Goal: Information Seeking & Learning: Learn about a topic

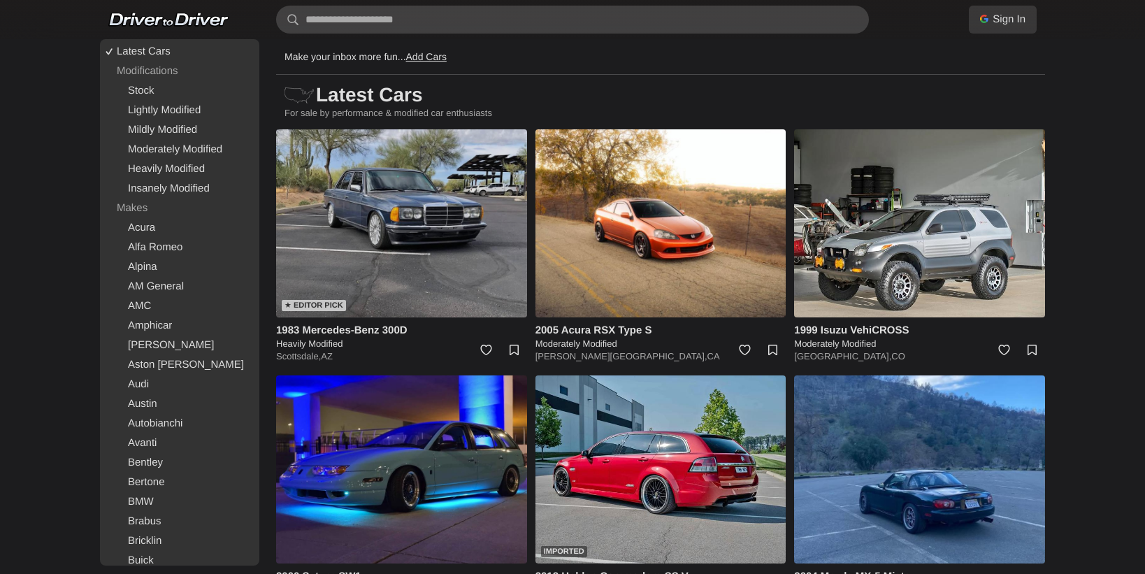
click at [449, 264] on img at bounding box center [401, 223] width 251 height 188
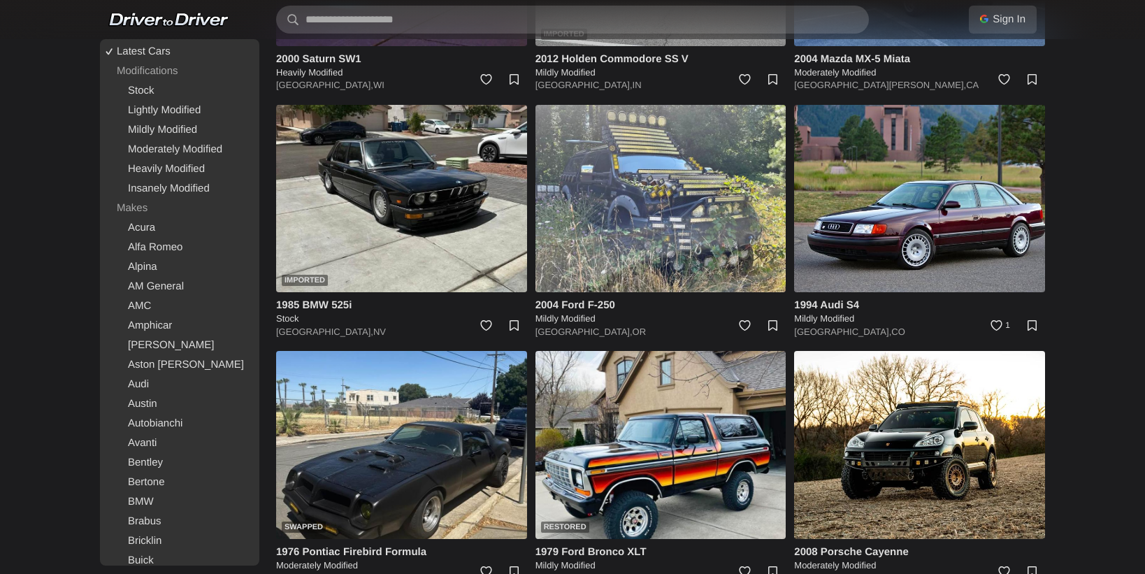
scroll to position [523, 0]
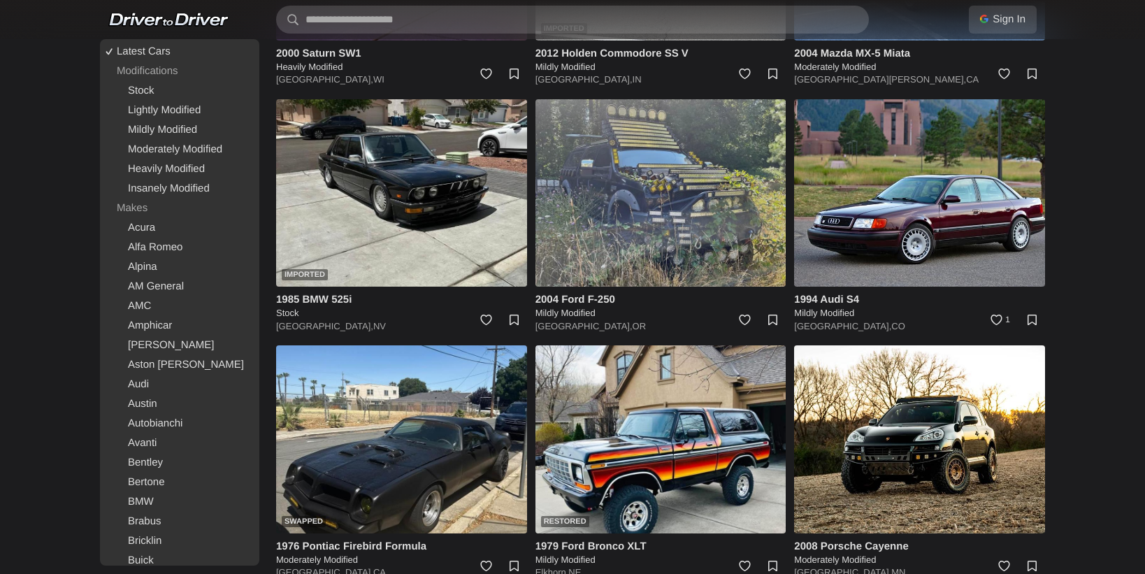
click at [667, 219] on img at bounding box center [661, 193] width 251 height 188
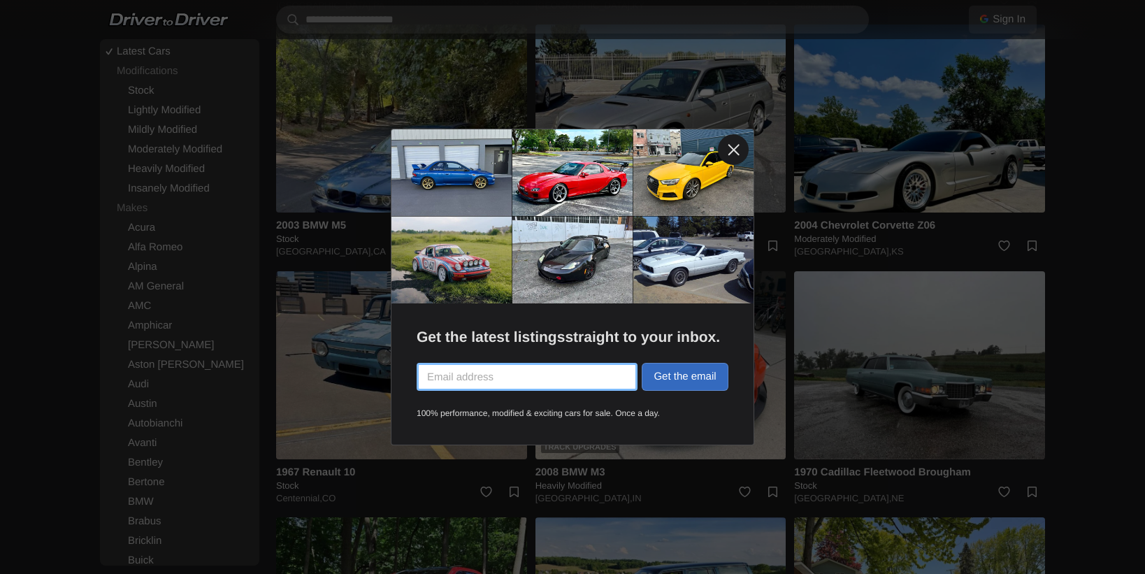
scroll to position [1830, 0]
click at [731, 146] on link at bounding box center [733, 149] width 31 height 31
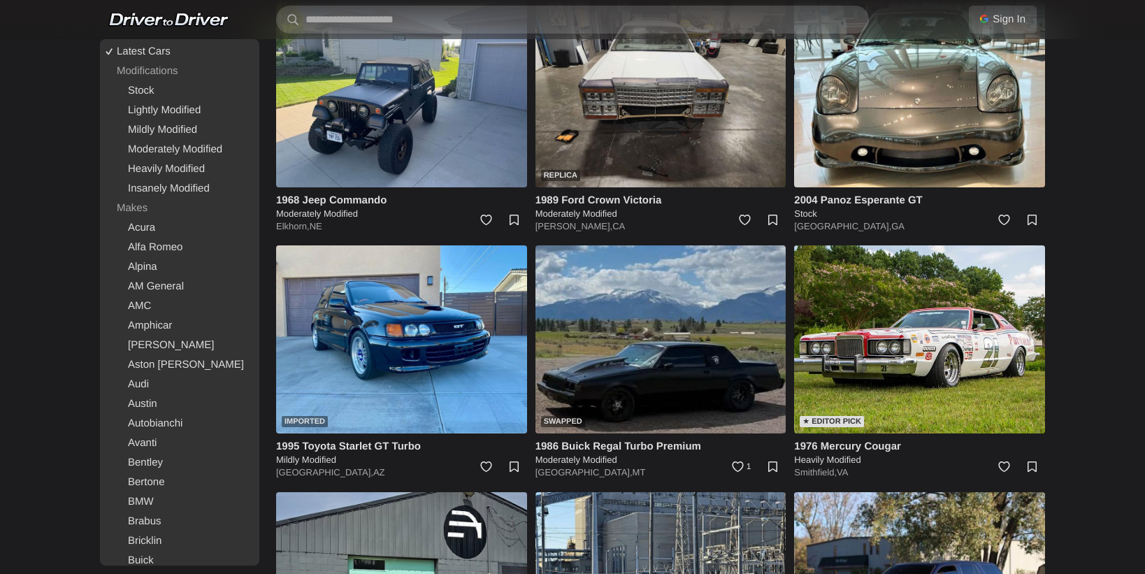
scroll to position [4322, 0]
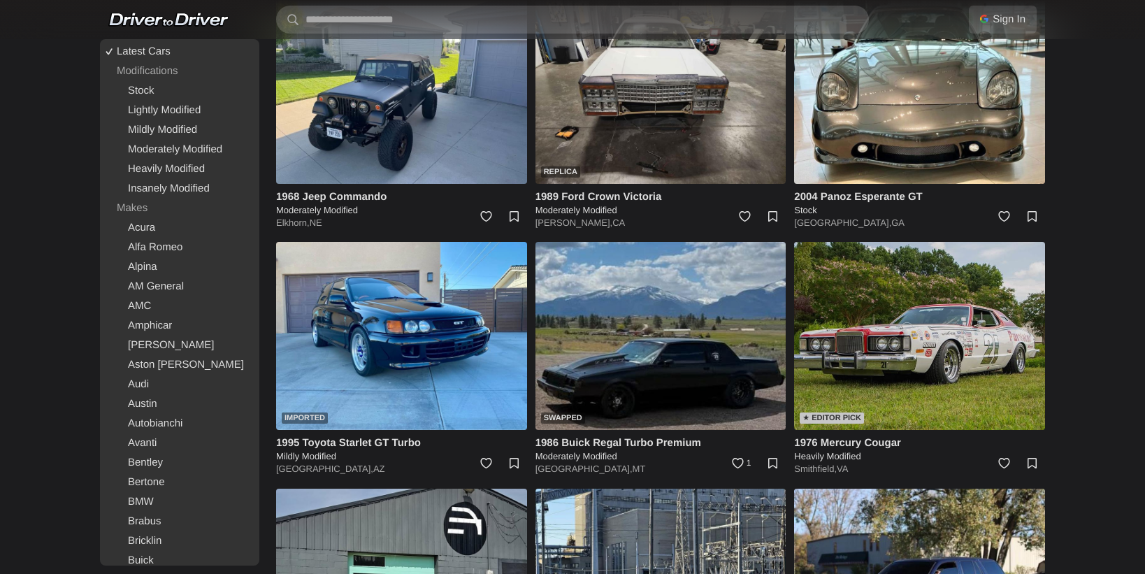
click at [964, 369] on img at bounding box center [919, 336] width 251 height 188
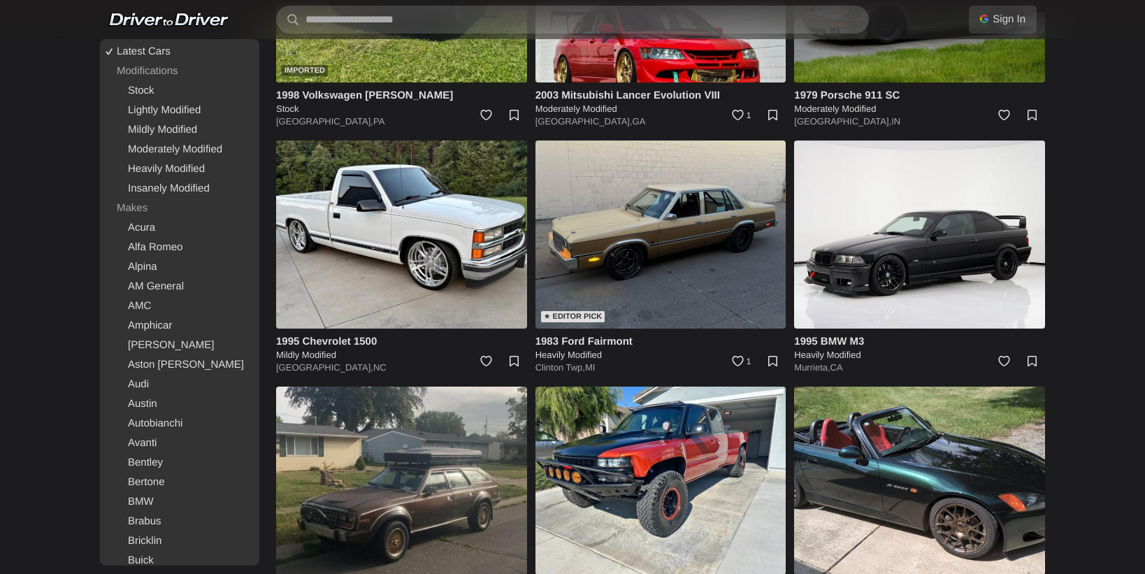
scroll to position [5656, 0]
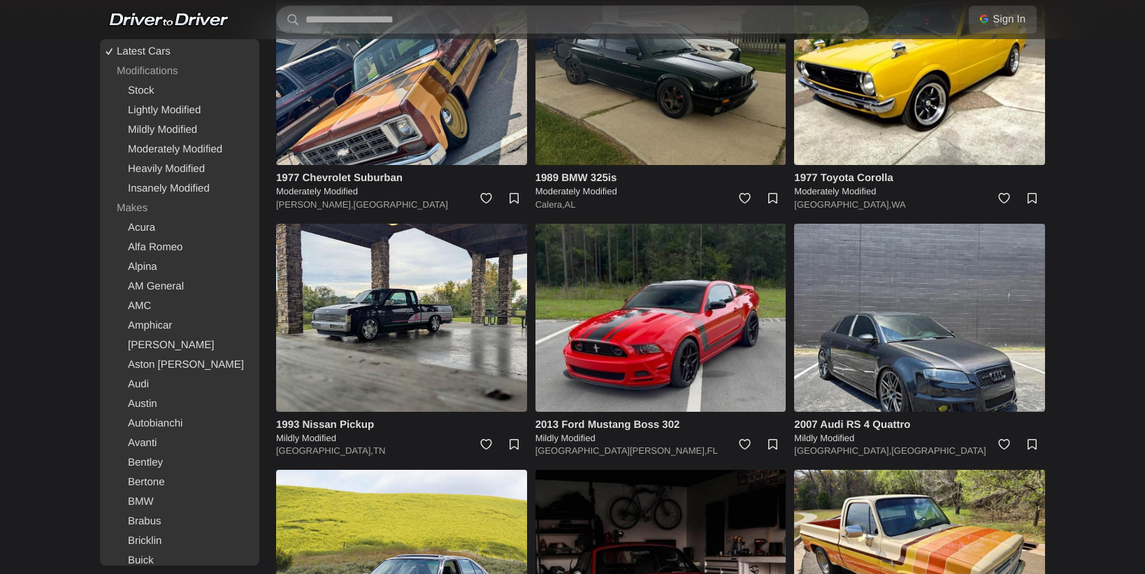
scroll to position [9126, 0]
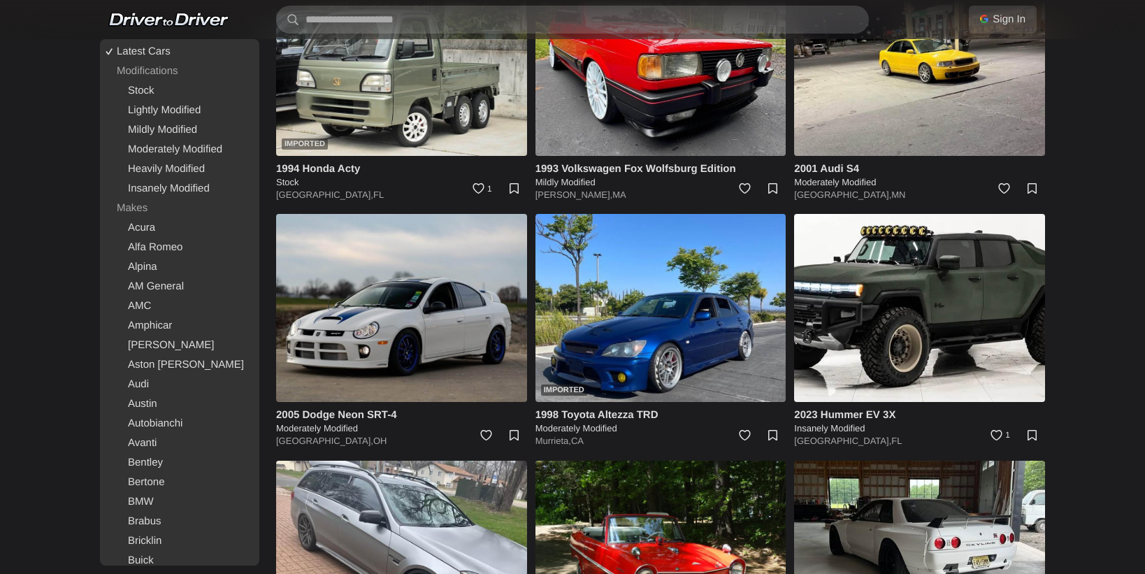
scroll to position [16691, 0]
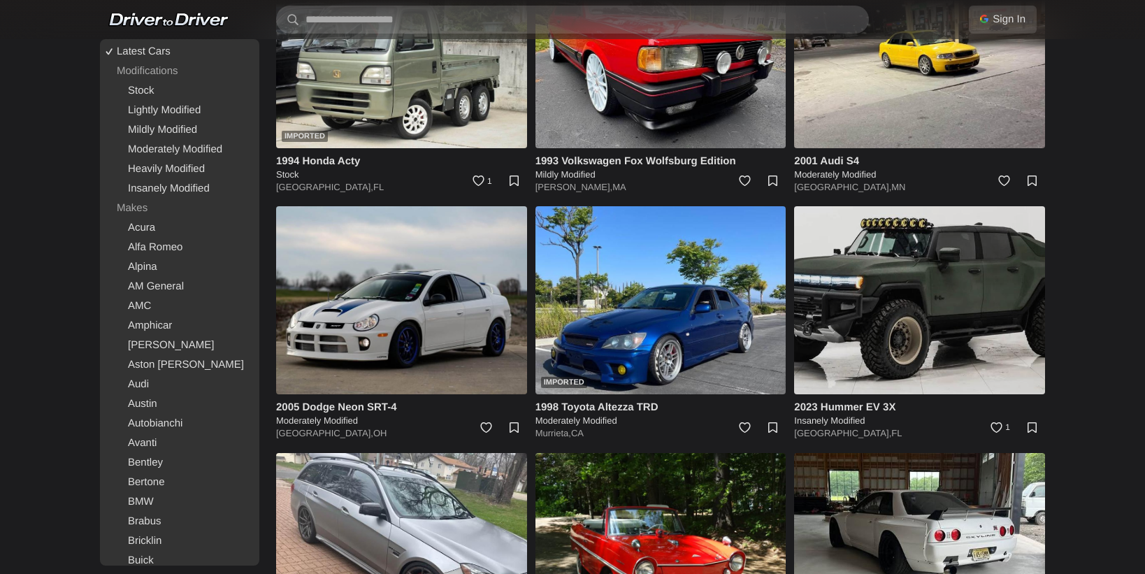
click at [987, 294] on img at bounding box center [919, 300] width 251 height 188
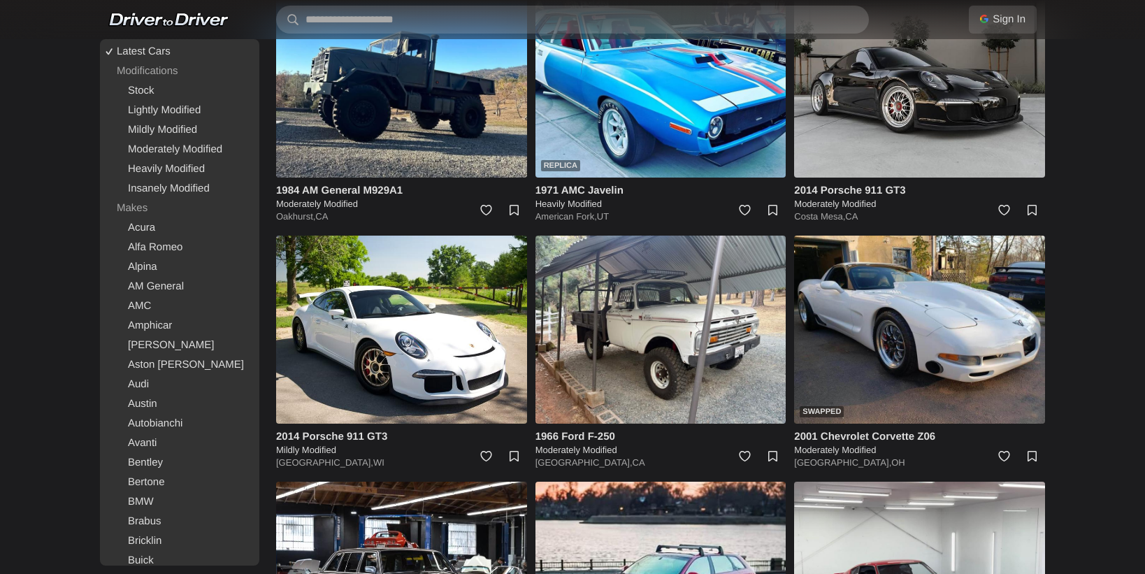
scroll to position [17895, 0]
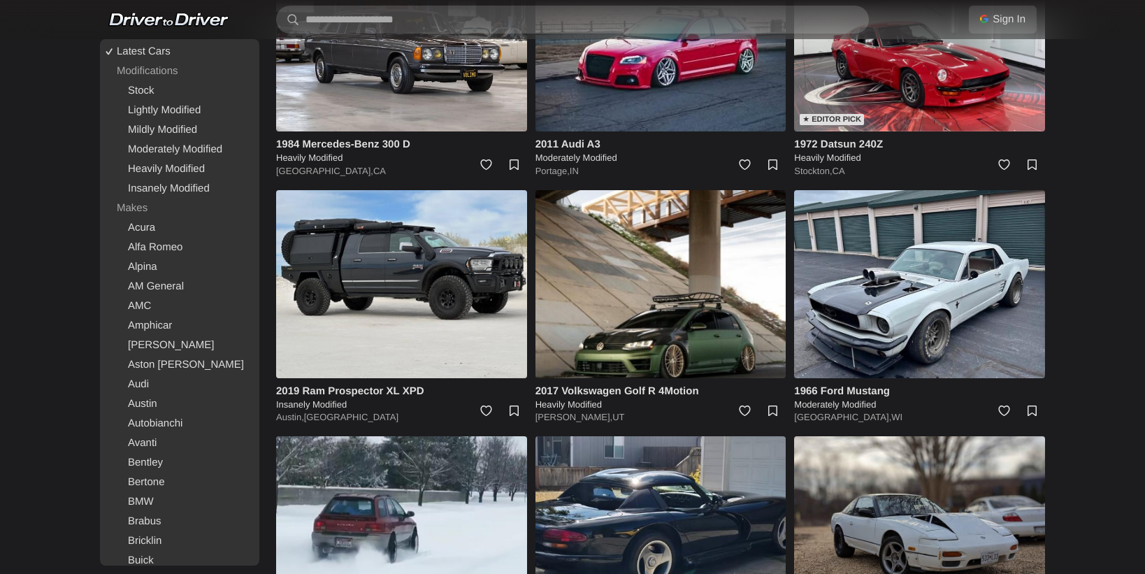
scroll to position [18435, 0]
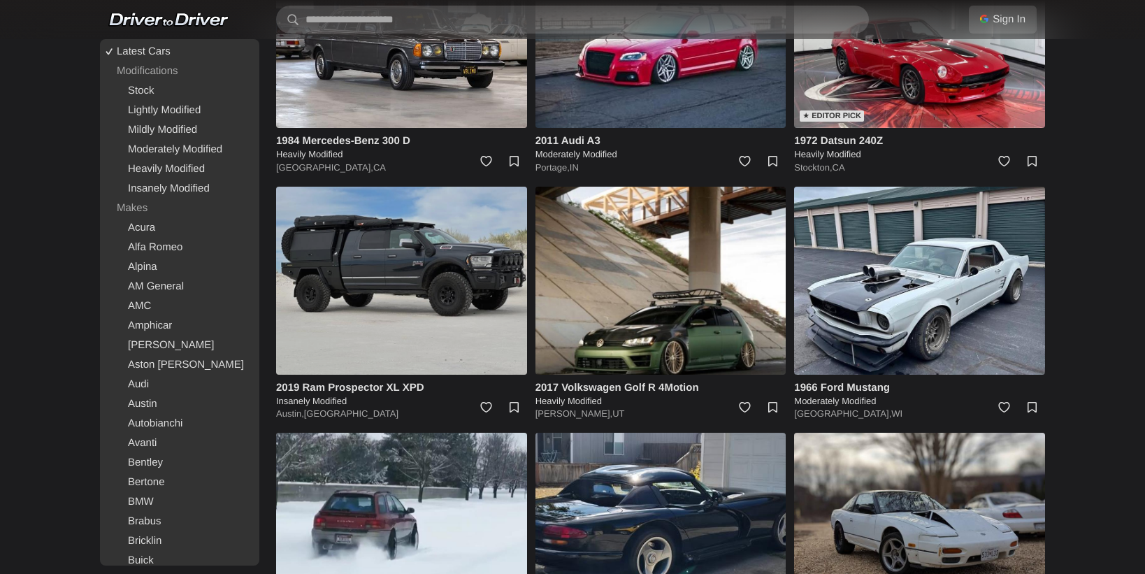
click at [439, 256] on img at bounding box center [401, 281] width 251 height 188
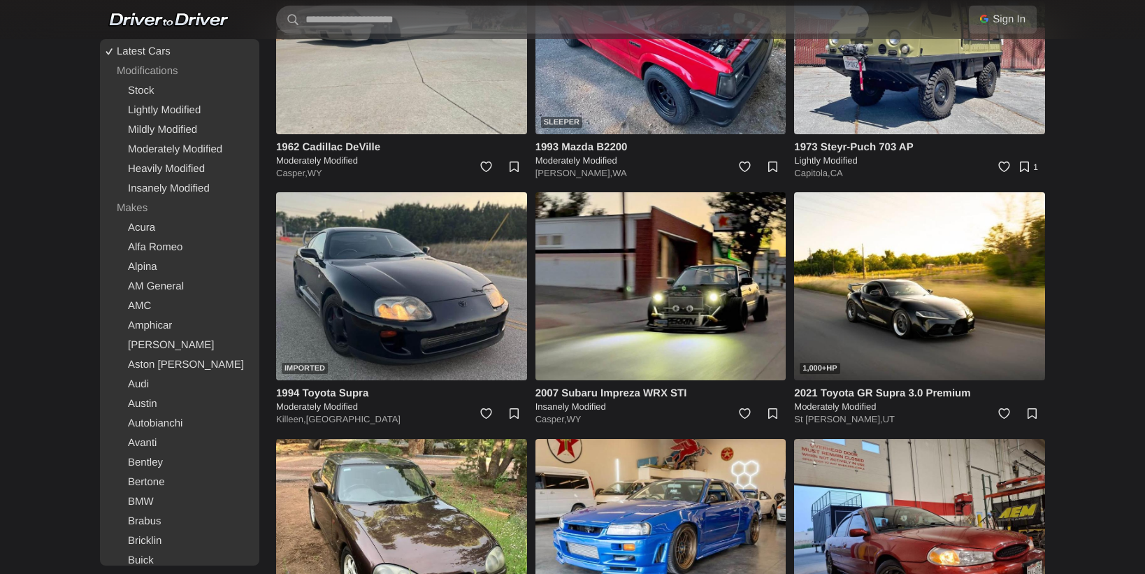
scroll to position [23608, 0]
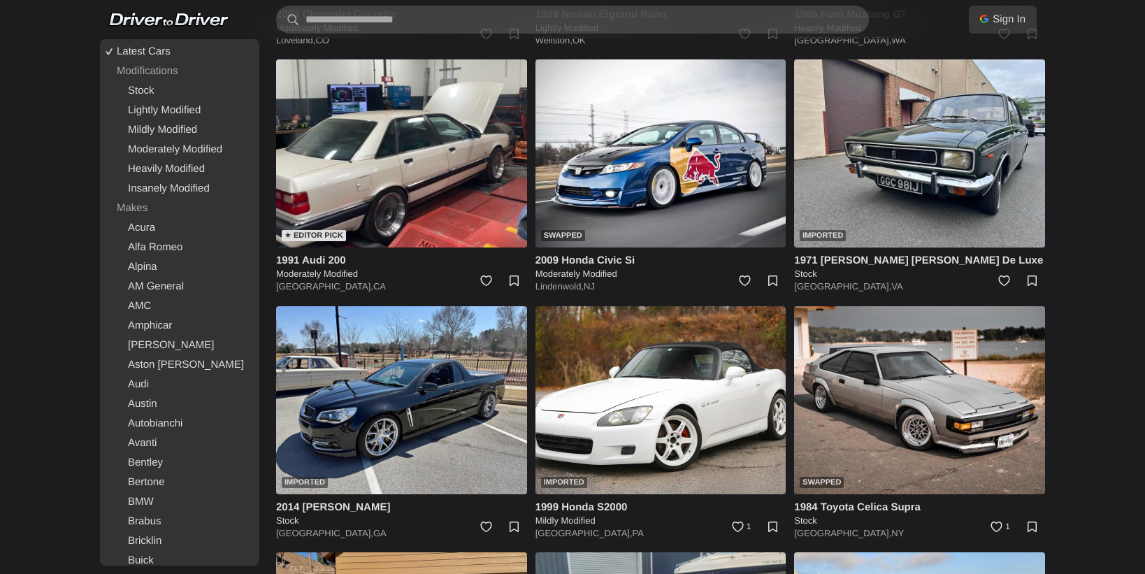
scroll to position [26449, 0]
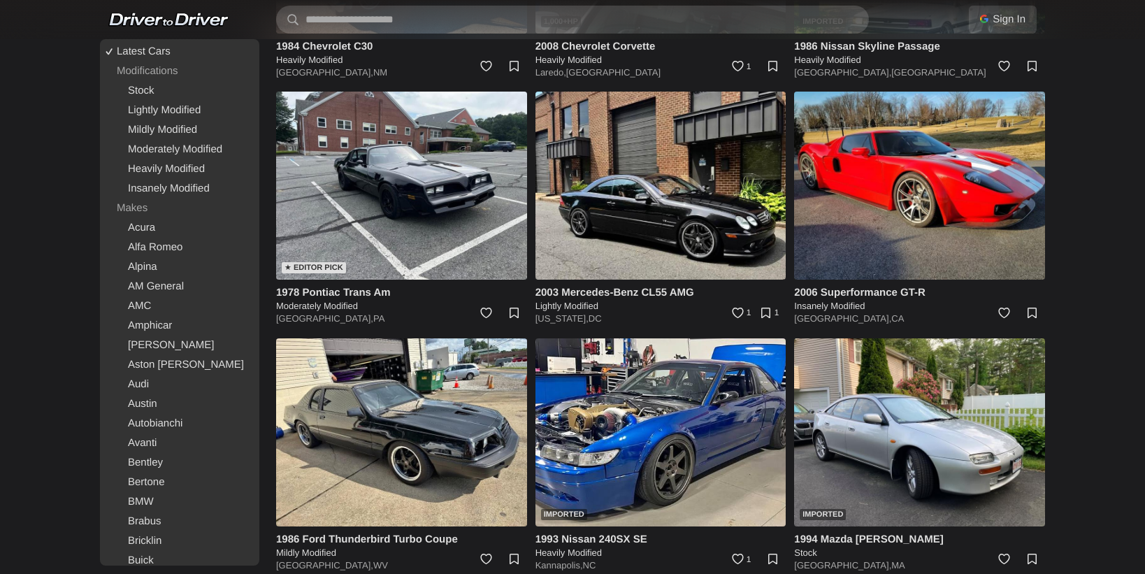
scroll to position [33313, 0]
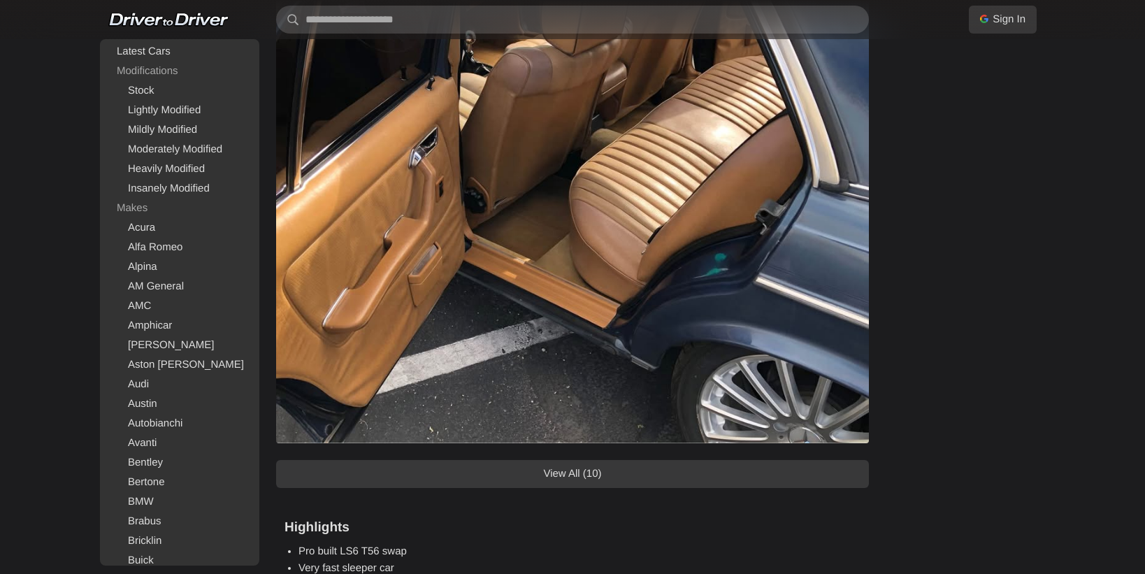
scroll to position [1031, 0]
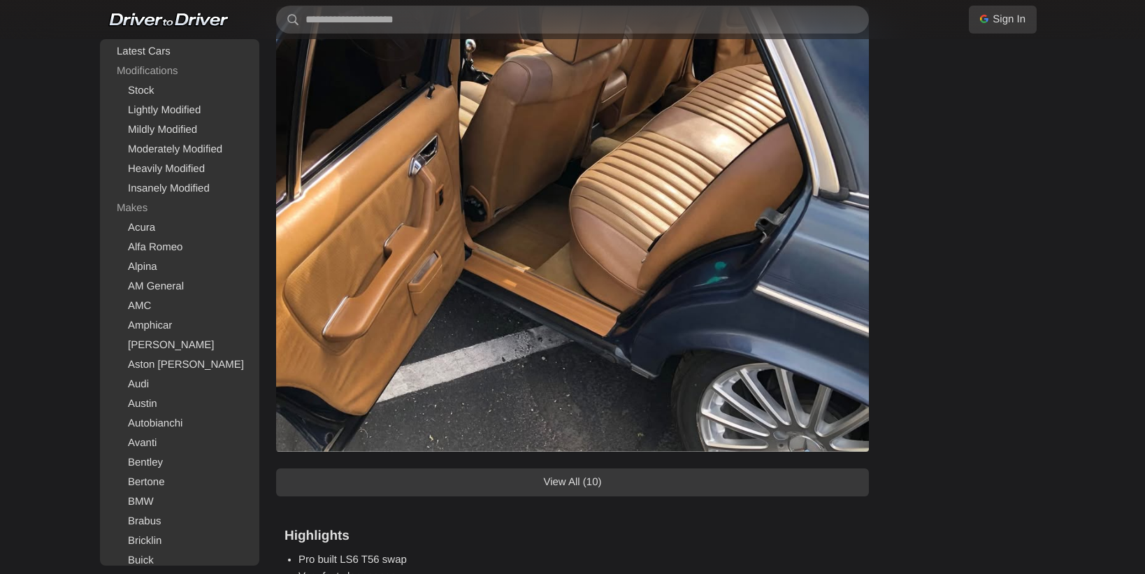
click at [781, 484] on link "View All (10)" at bounding box center [572, 482] width 593 height 28
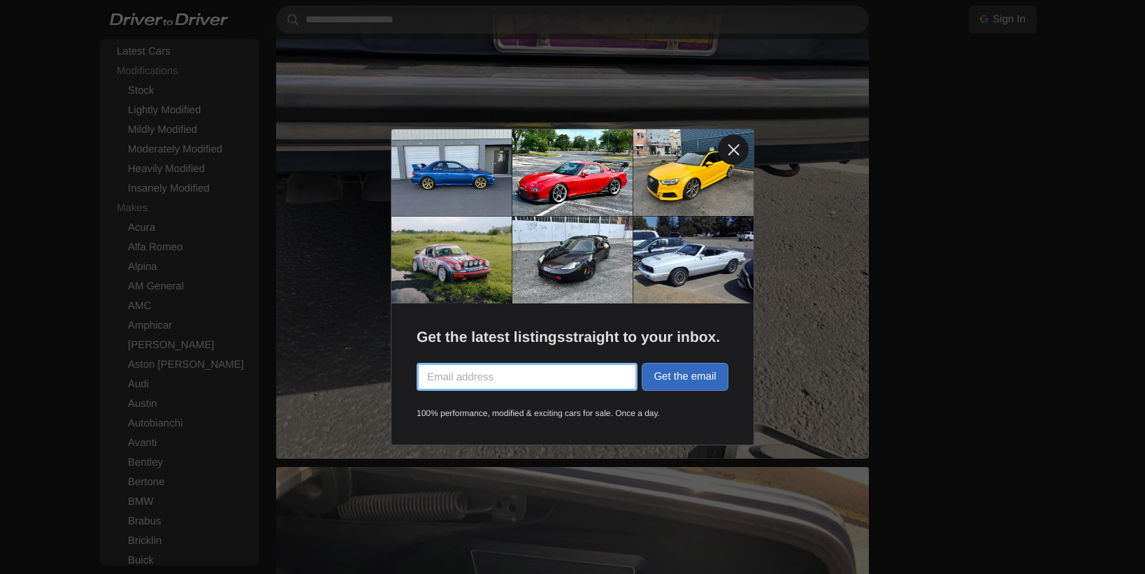
scroll to position [1937, 0]
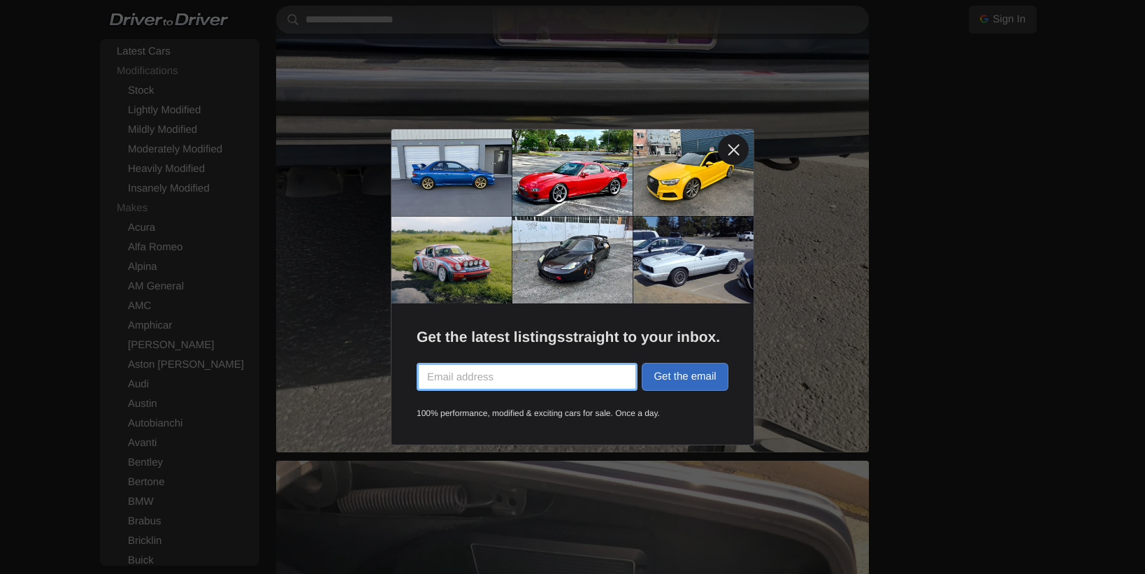
click at [730, 155] on link at bounding box center [733, 149] width 31 height 31
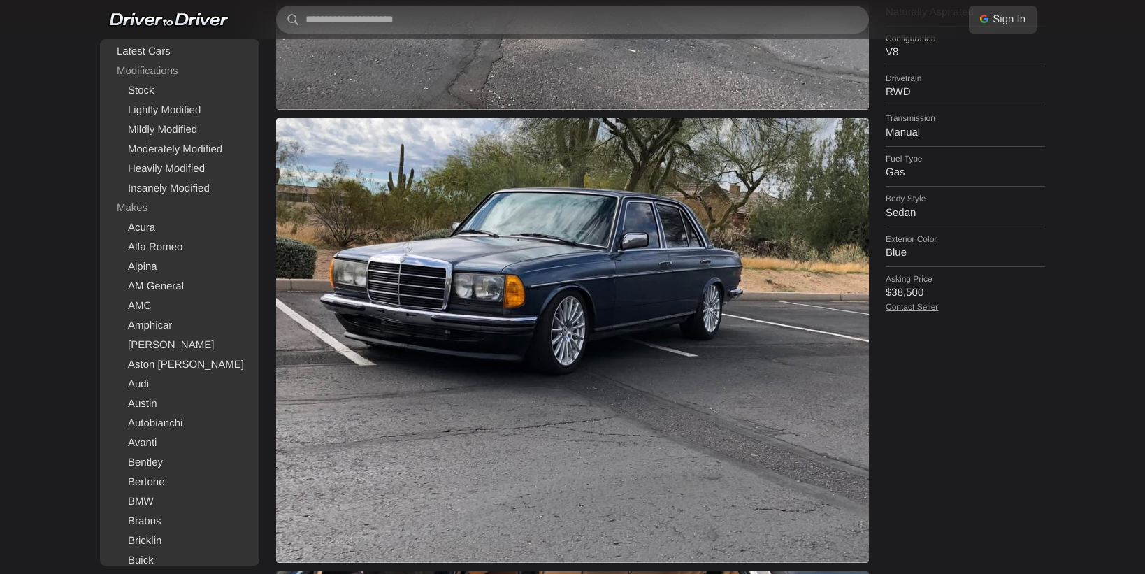
scroll to position [484, 0]
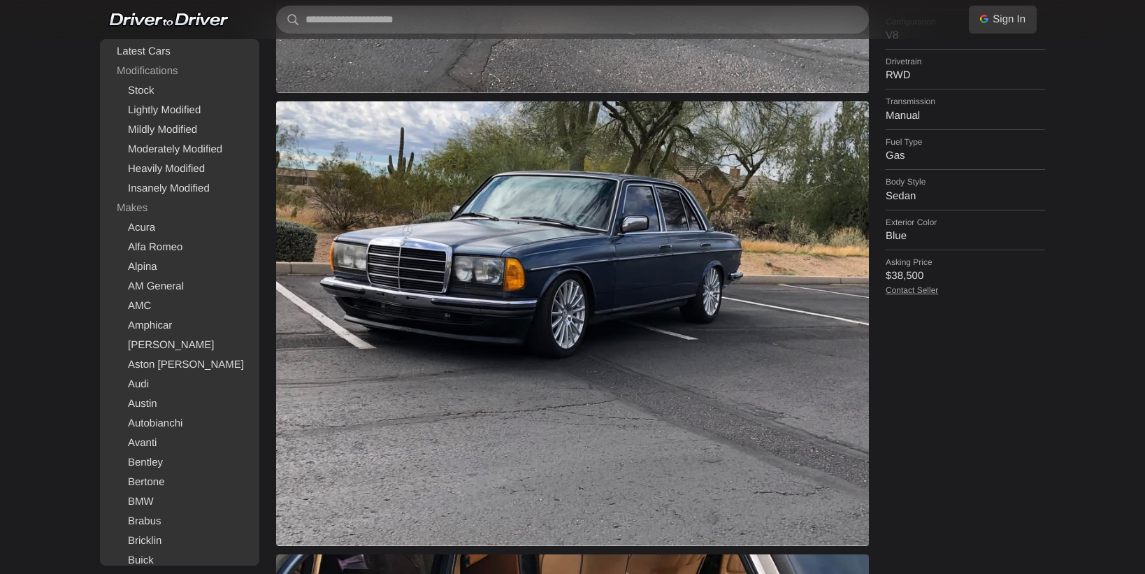
click at [912, 285] on link "Contact Seller" at bounding box center [912, 290] width 52 height 10
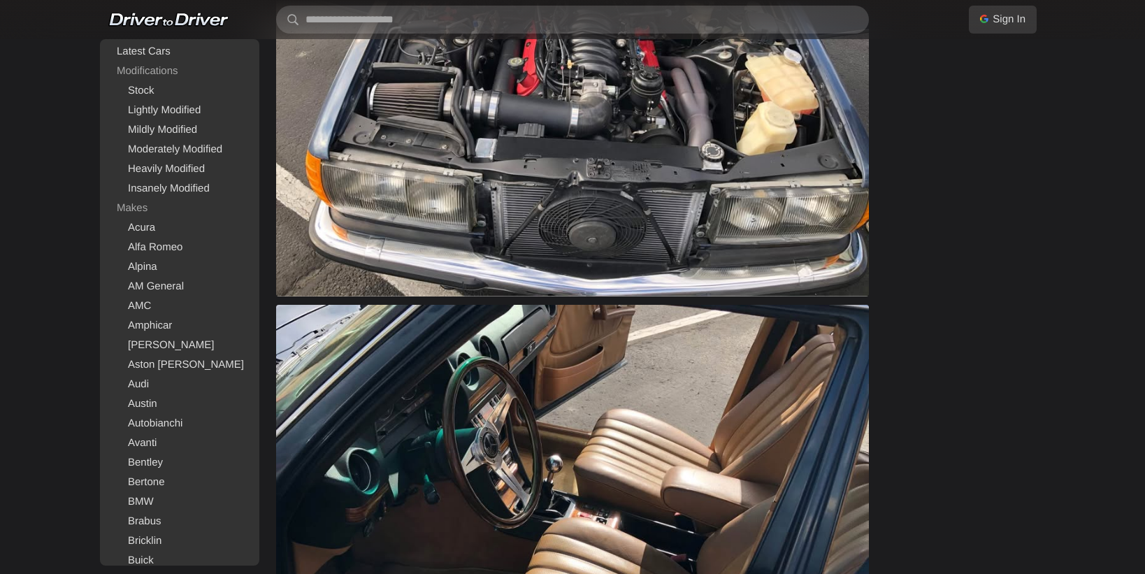
scroll to position [3606, 0]
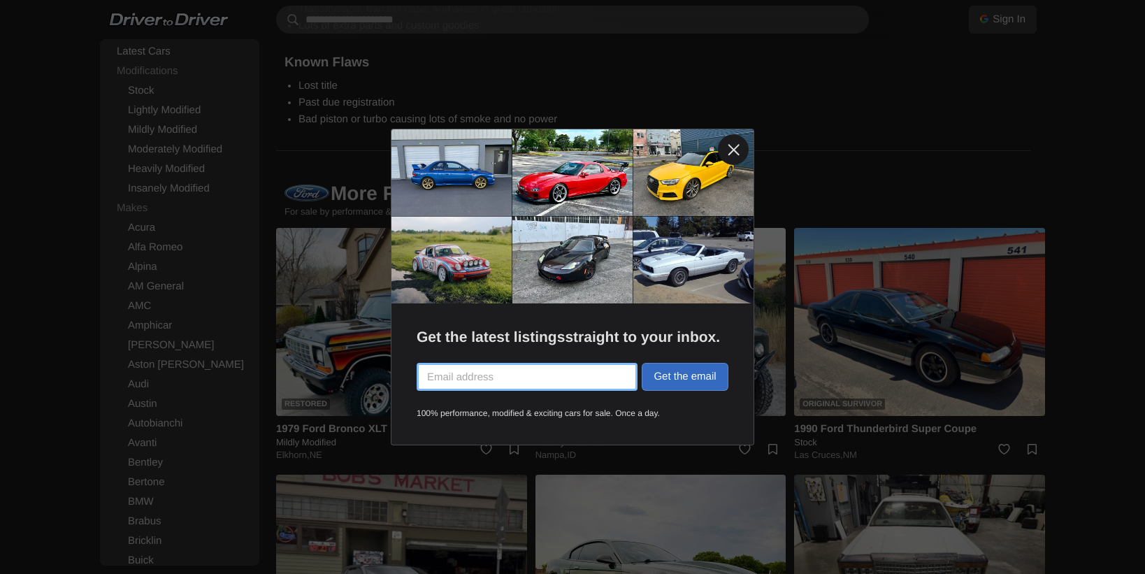
scroll to position [2211, 0]
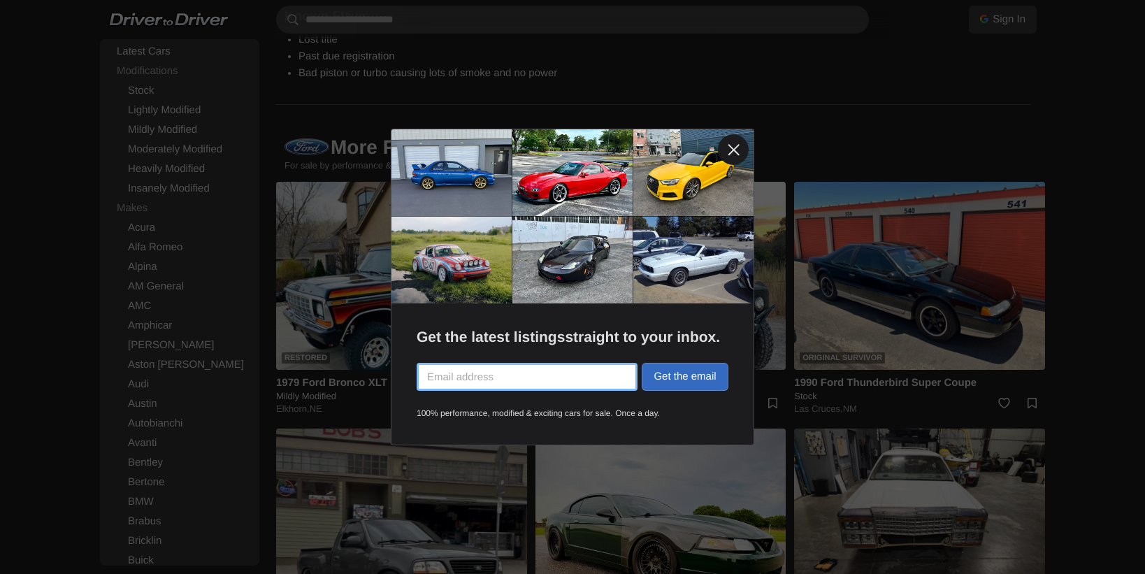
click at [737, 142] on link at bounding box center [733, 149] width 31 height 31
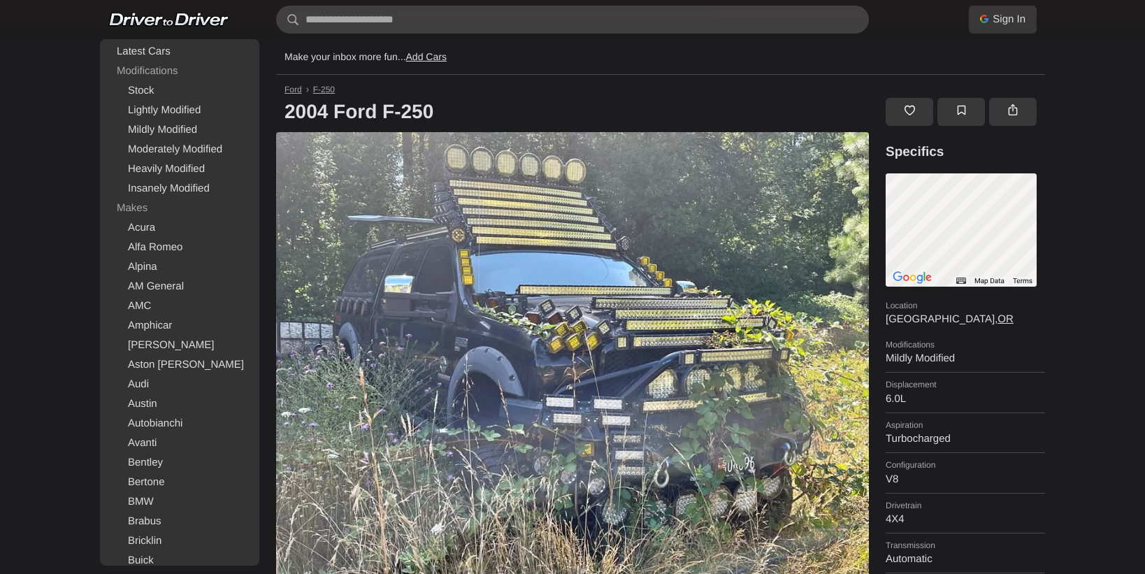
scroll to position [0, 0]
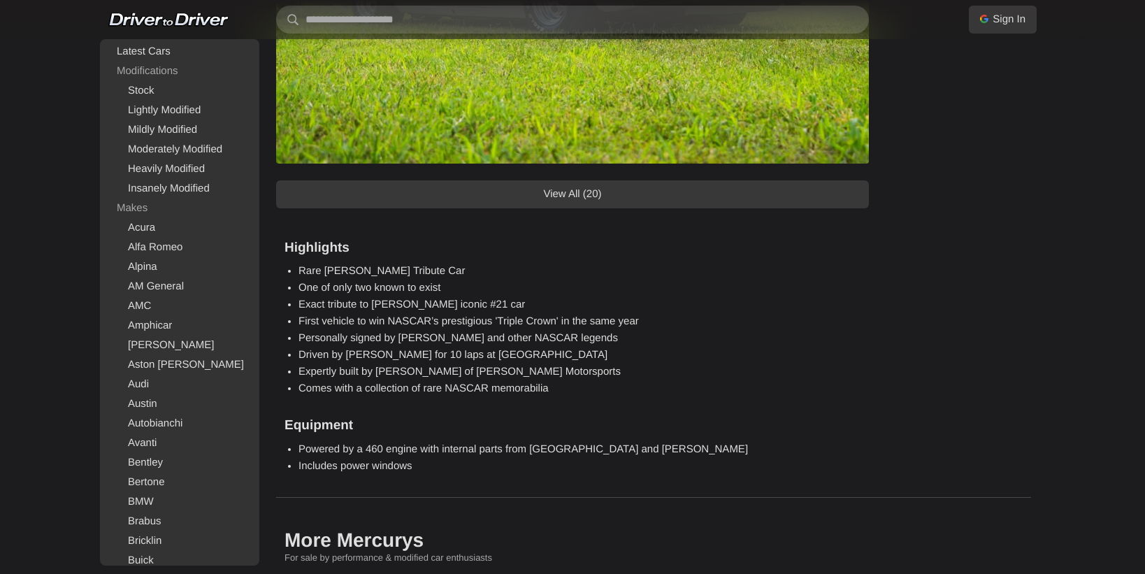
scroll to position [1165, 0]
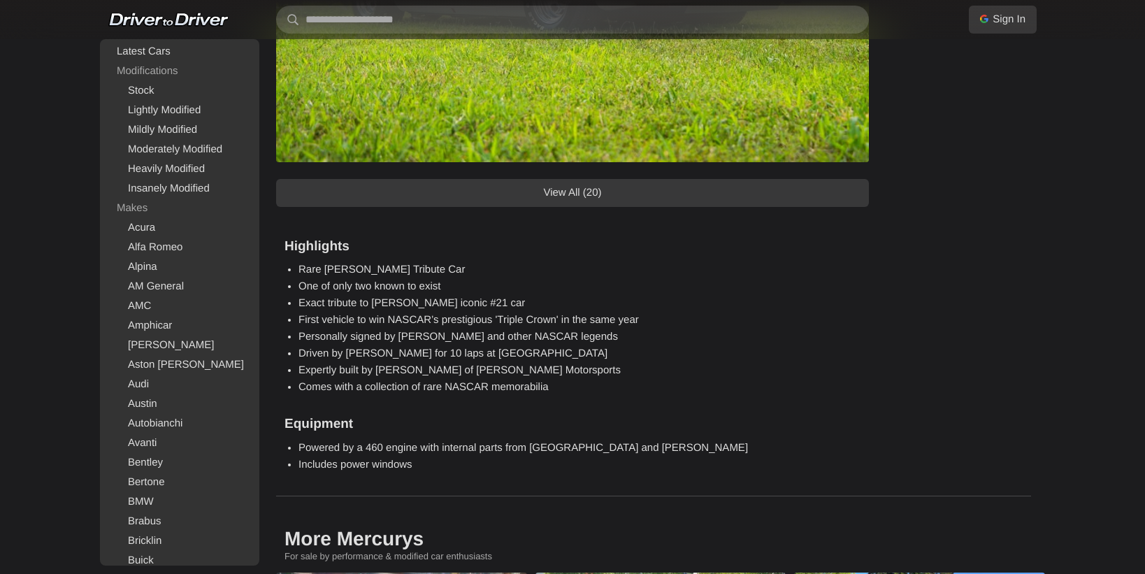
click at [690, 196] on link "View All (20)" at bounding box center [572, 193] width 593 height 28
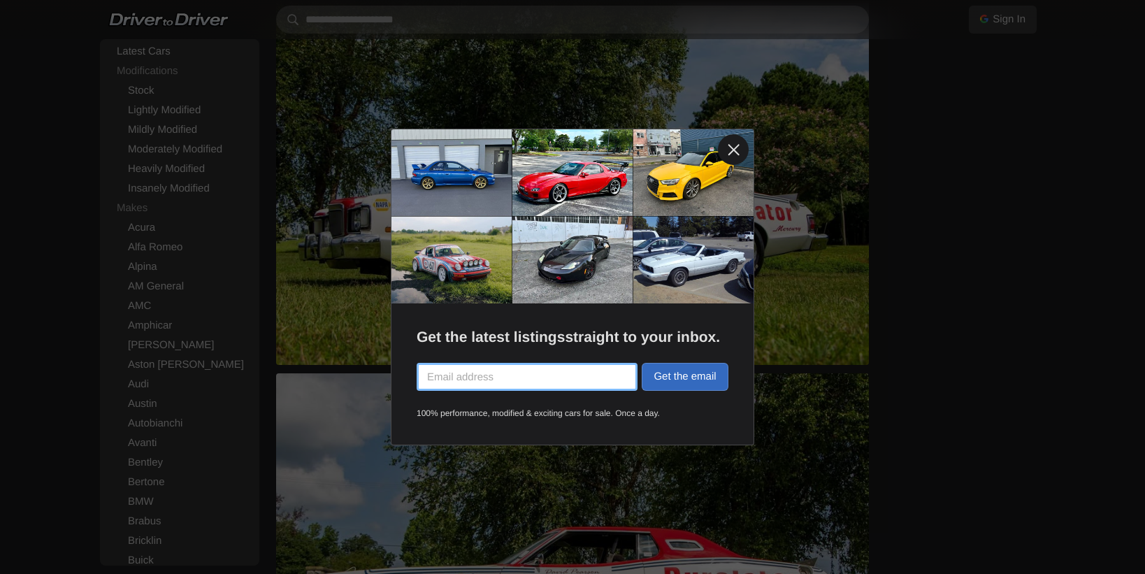
scroll to position [2184, 0]
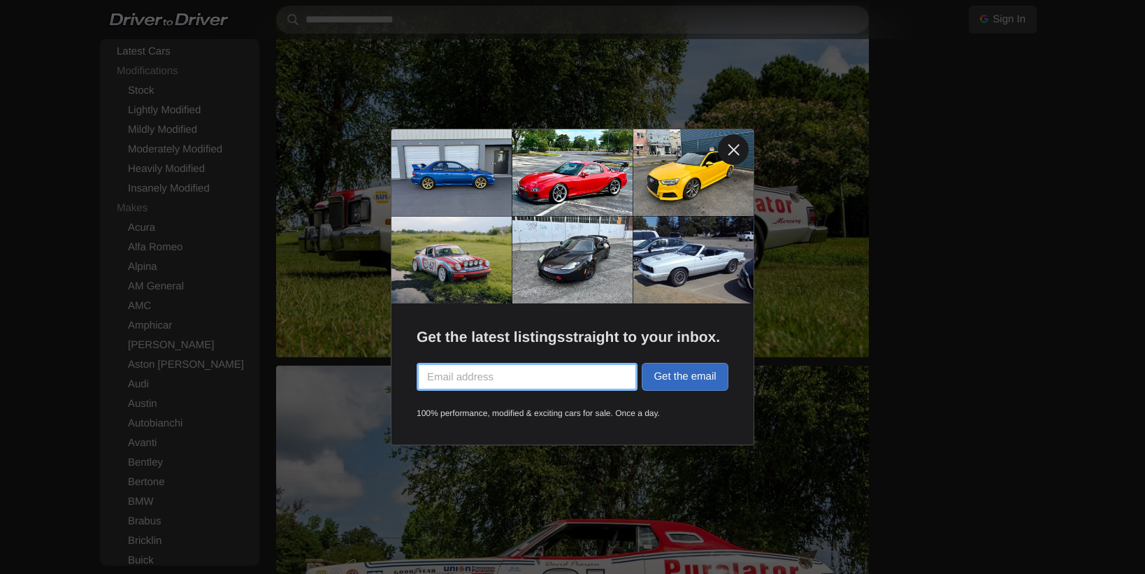
click at [734, 145] on link at bounding box center [733, 149] width 31 height 31
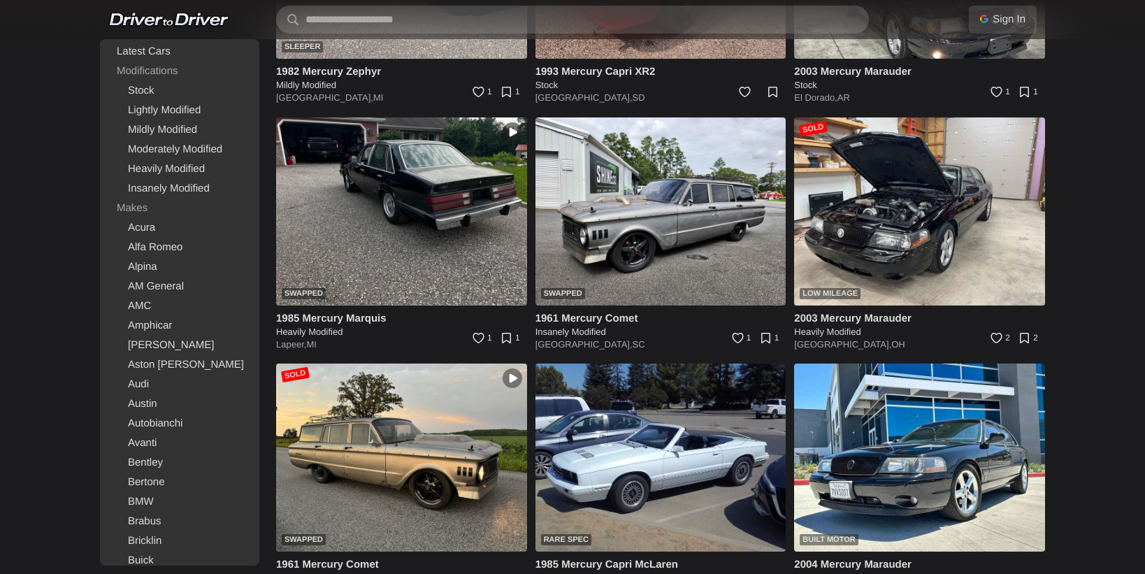
scroll to position [8415, 0]
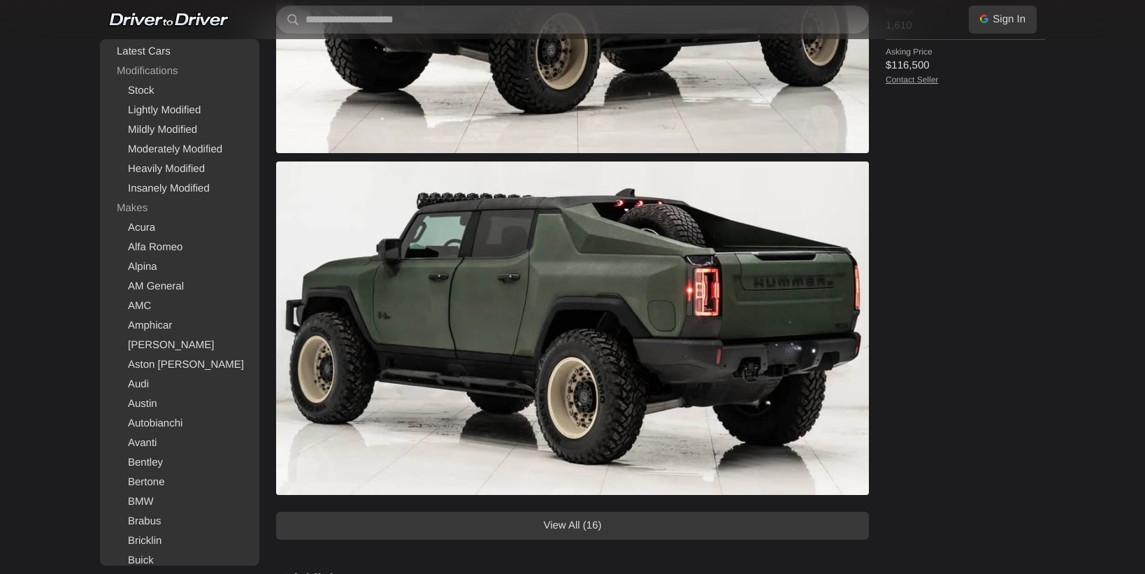
scroll to position [655, 0]
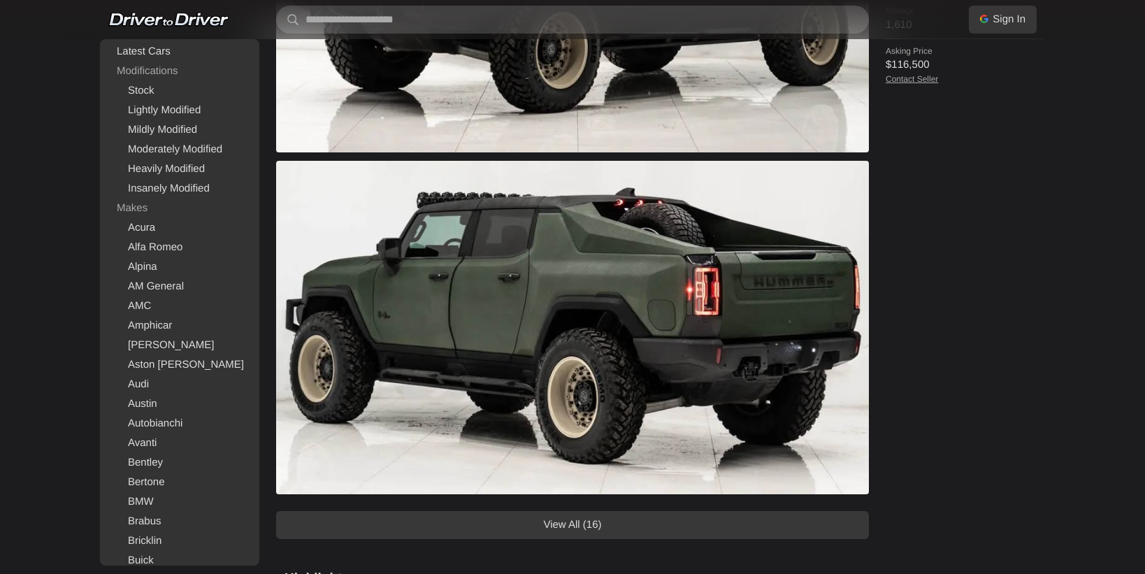
click at [766, 530] on link "View All (16)" at bounding box center [572, 525] width 593 height 28
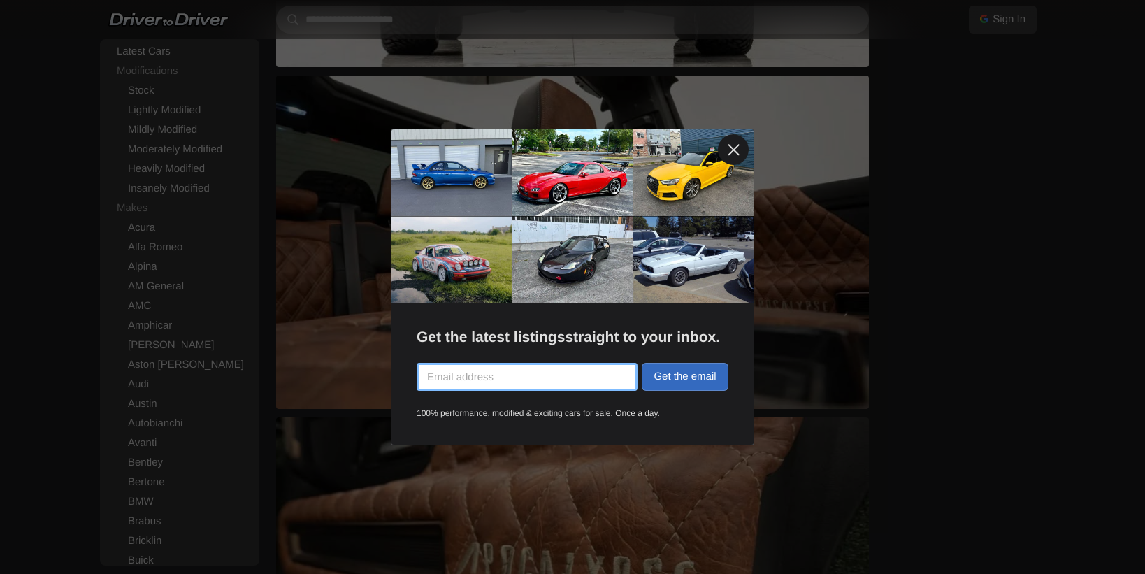
scroll to position [2097, 0]
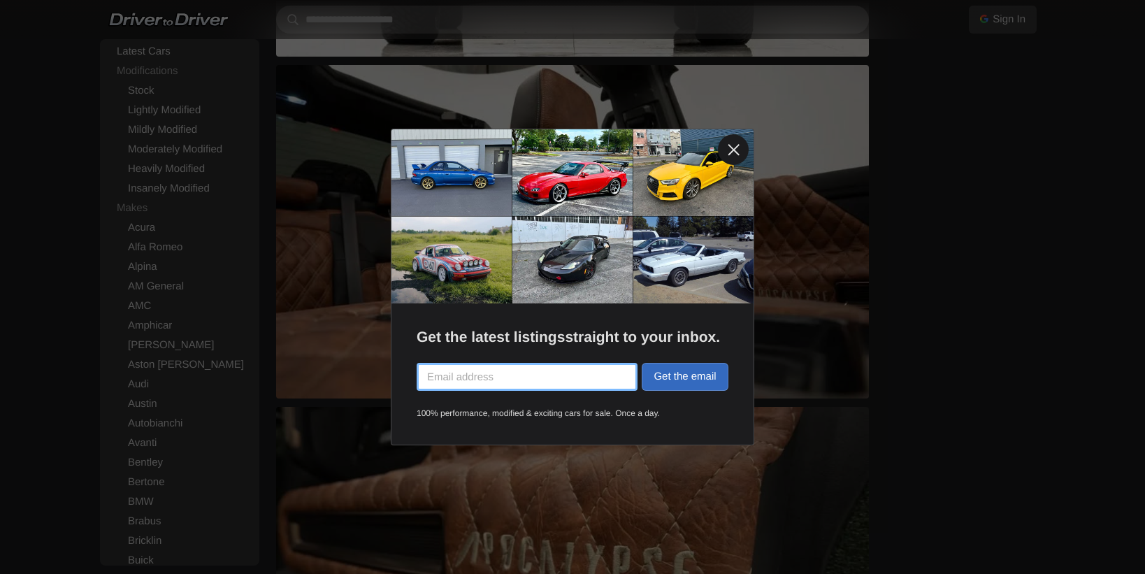
click at [729, 150] on link at bounding box center [733, 149] width 31 height 31
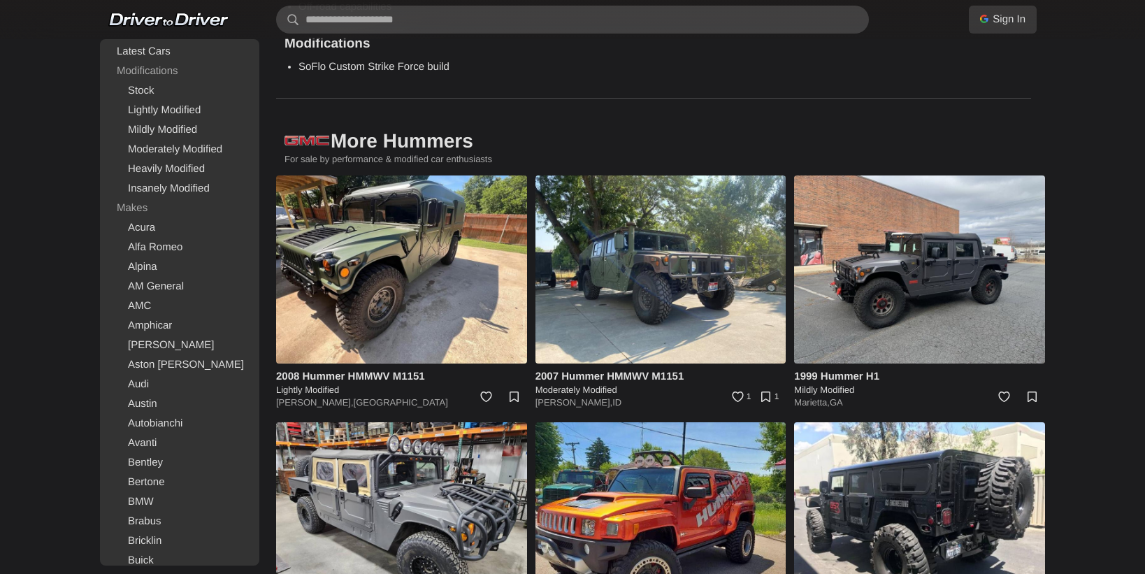
scroll to position [5295, 0]
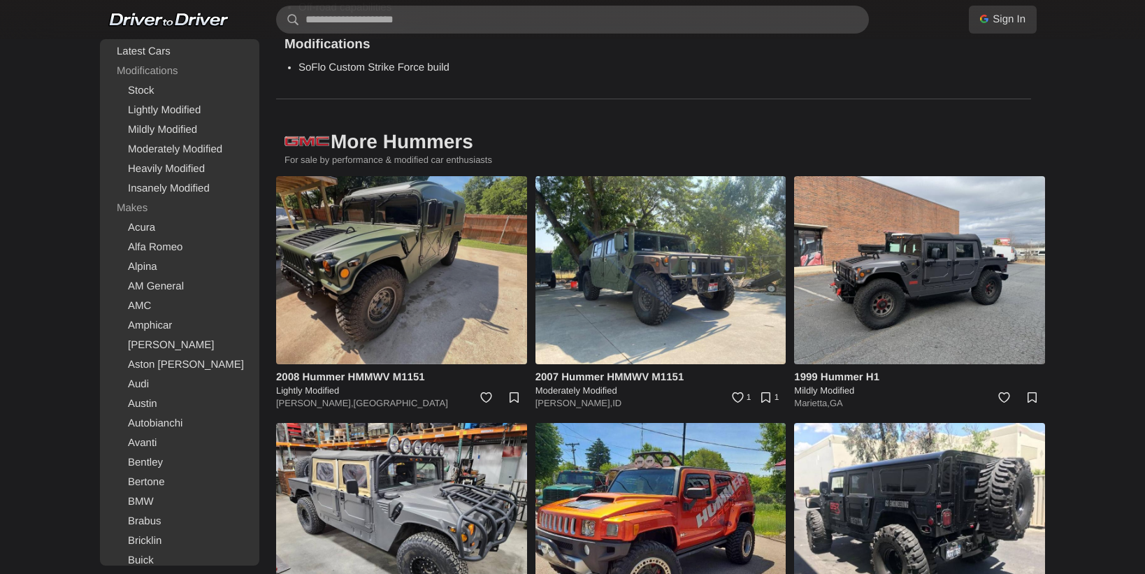
click at [417, 315] on img at bounding box center [401, 270] width 251 height 188
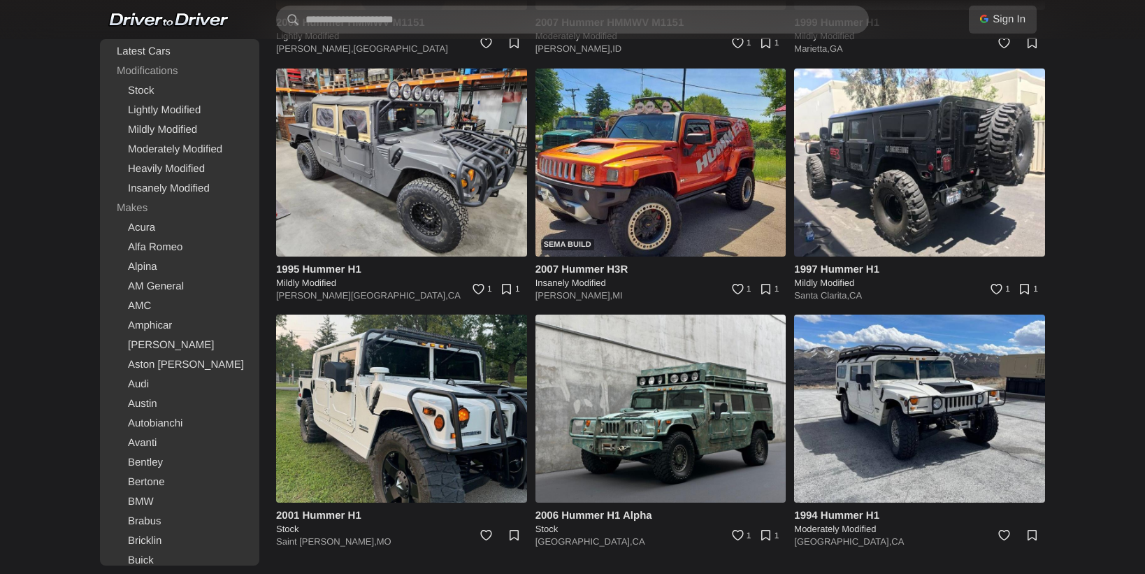
scroll to position [5649, 0]
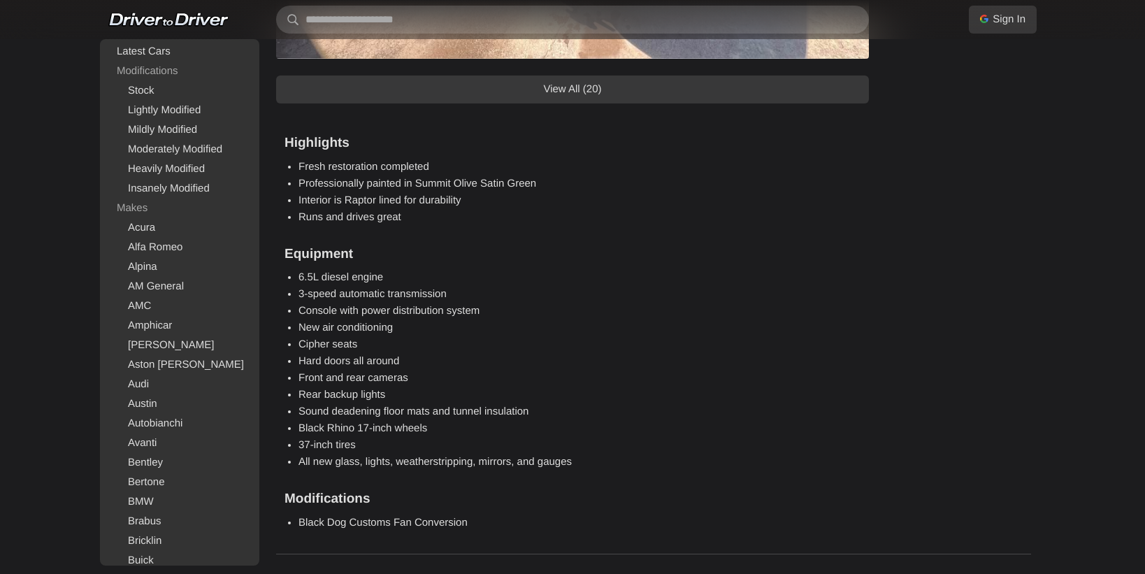
scroll to position [1428, 0]
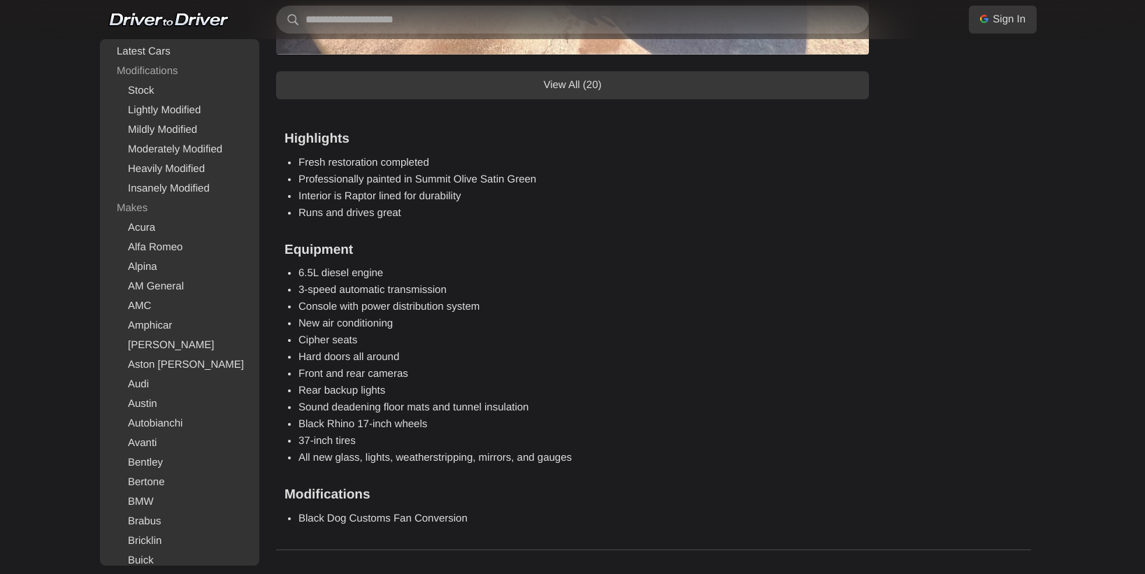
click at [687, 91] on link "View All (20)" at bounding box center [572, 85] width 593 height 28
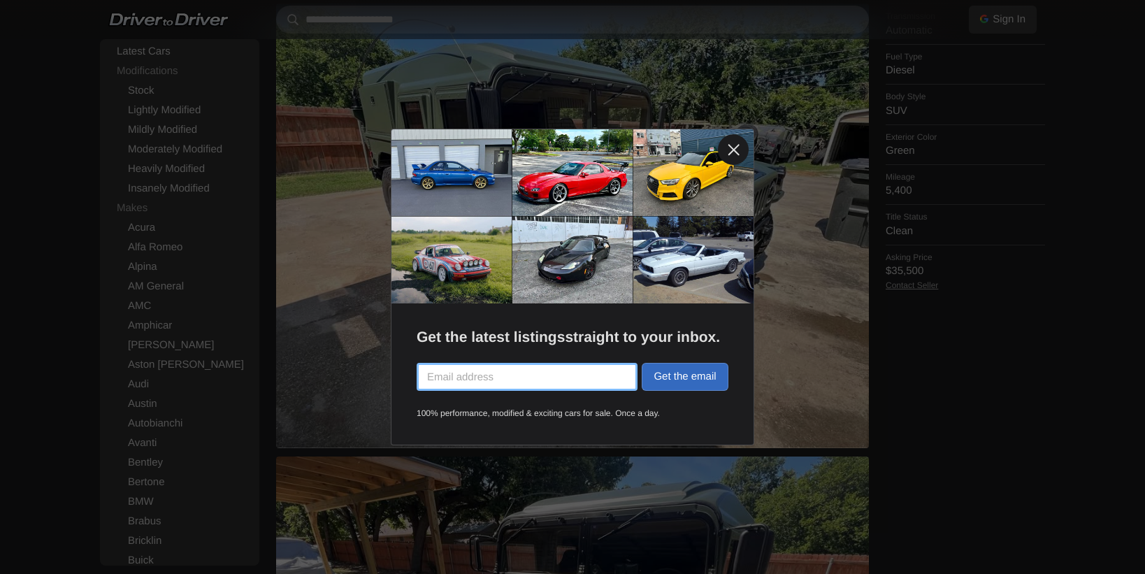
scroll to position [546, 0]
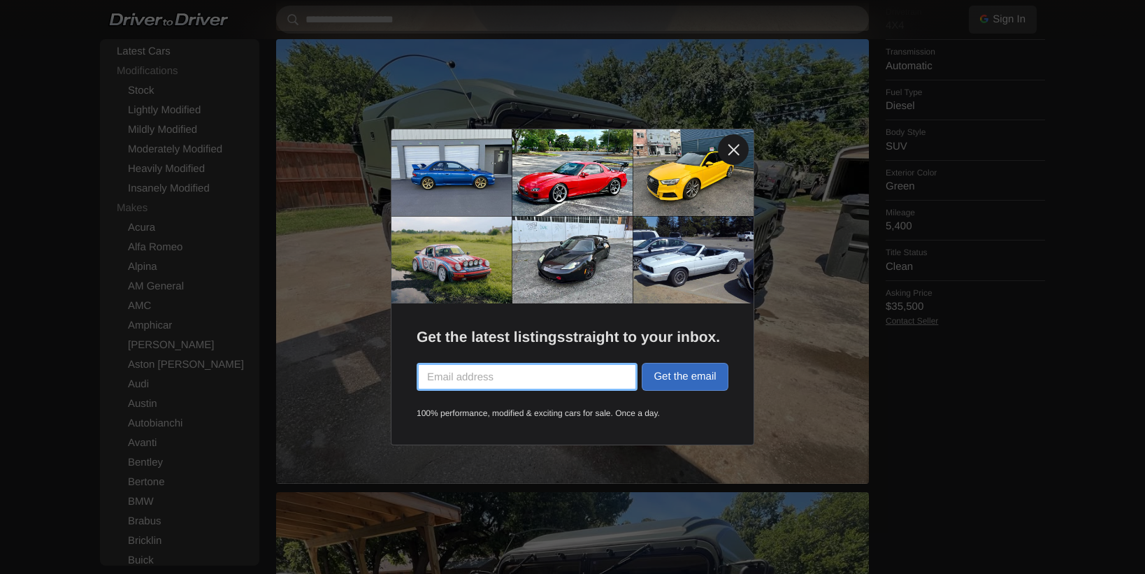
click at [733, 150] on link at bounding box center [733, 149] width 31 height 31
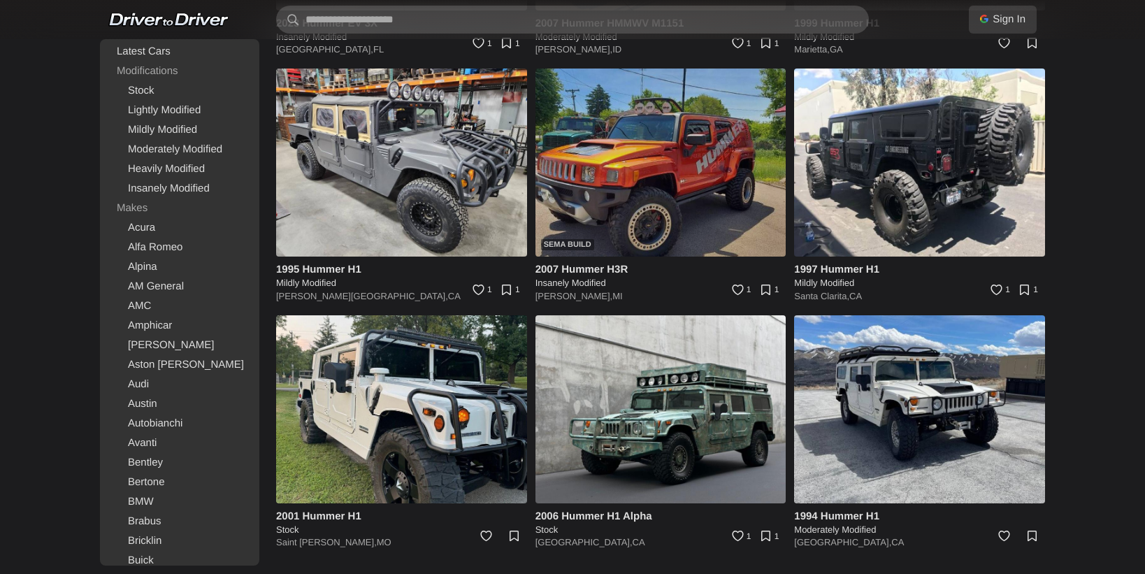
scroll to position [10854, 0]
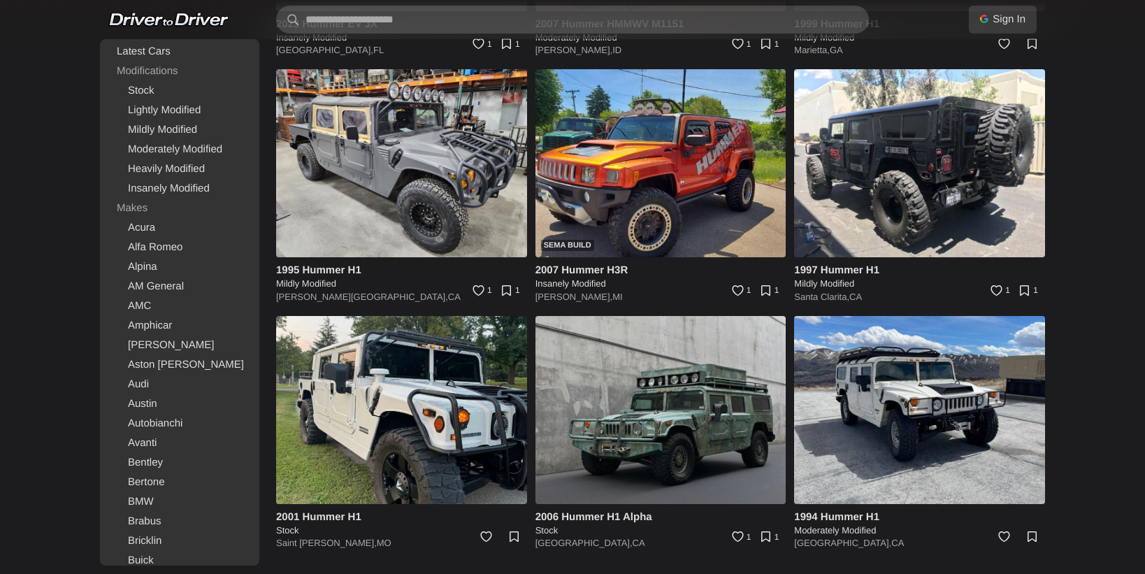
click at [680, 396] on img at bounding box center [661, 410] width 251 height 188
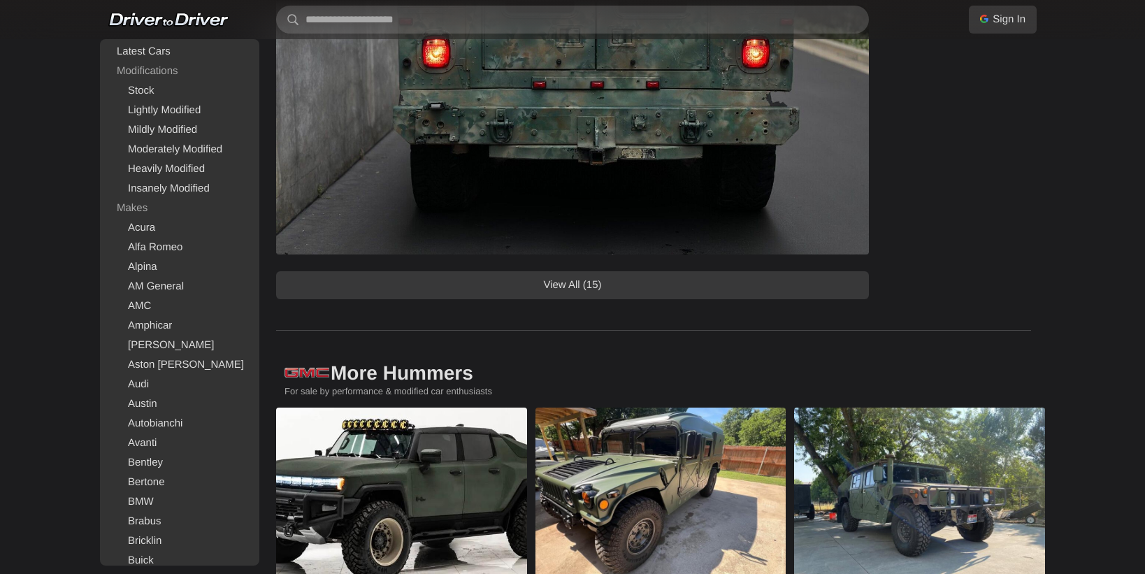
scroll to position [1068, 0]
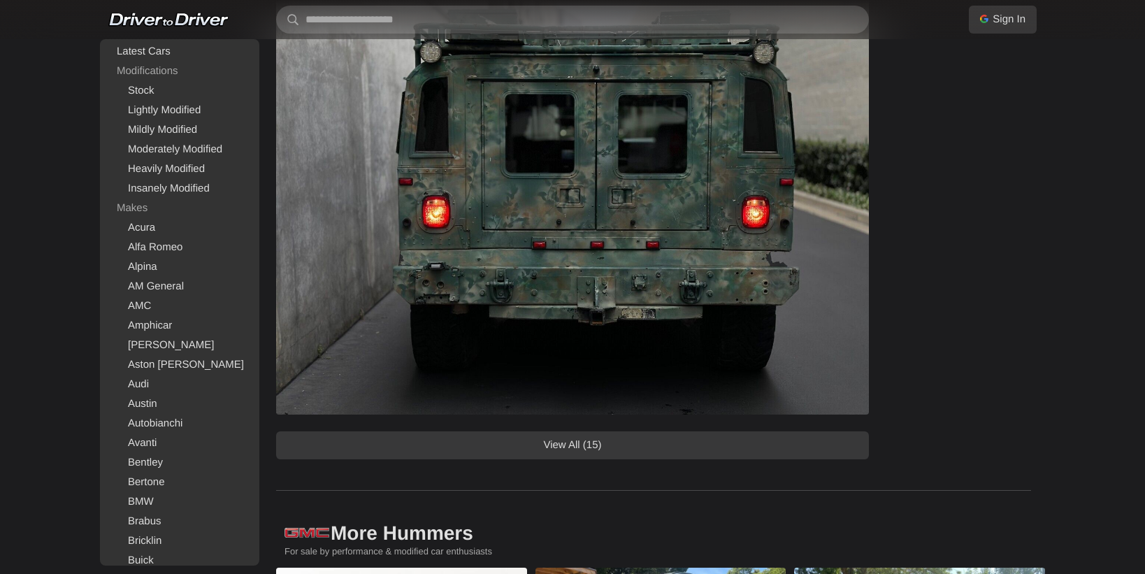
click at [688, 449] on link "View All (15)" at bounding box center [572, 445] width 593 height 28
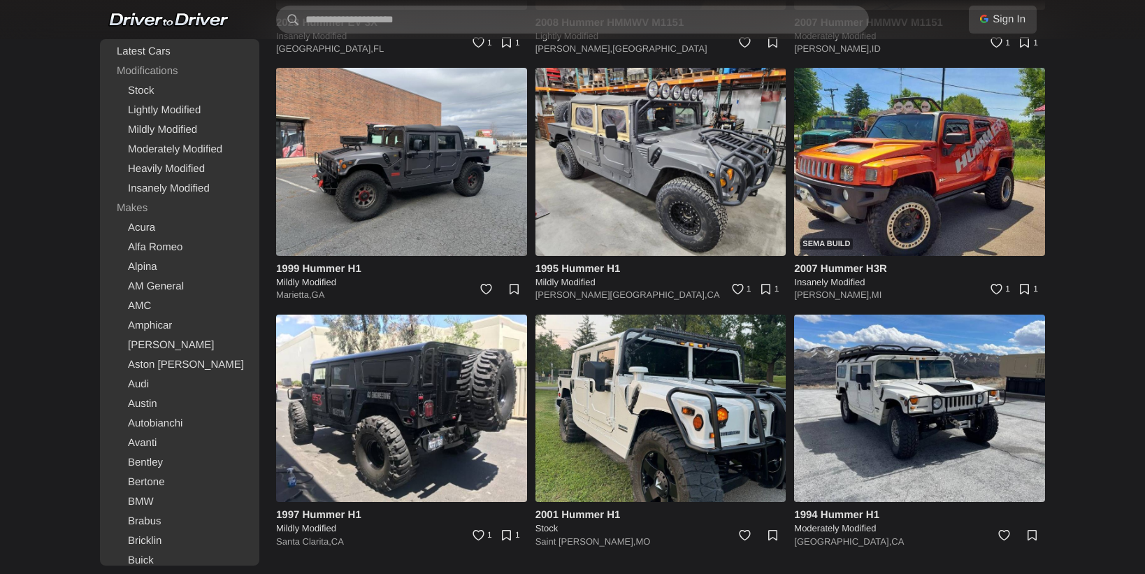
scroll to position [7198, 0]
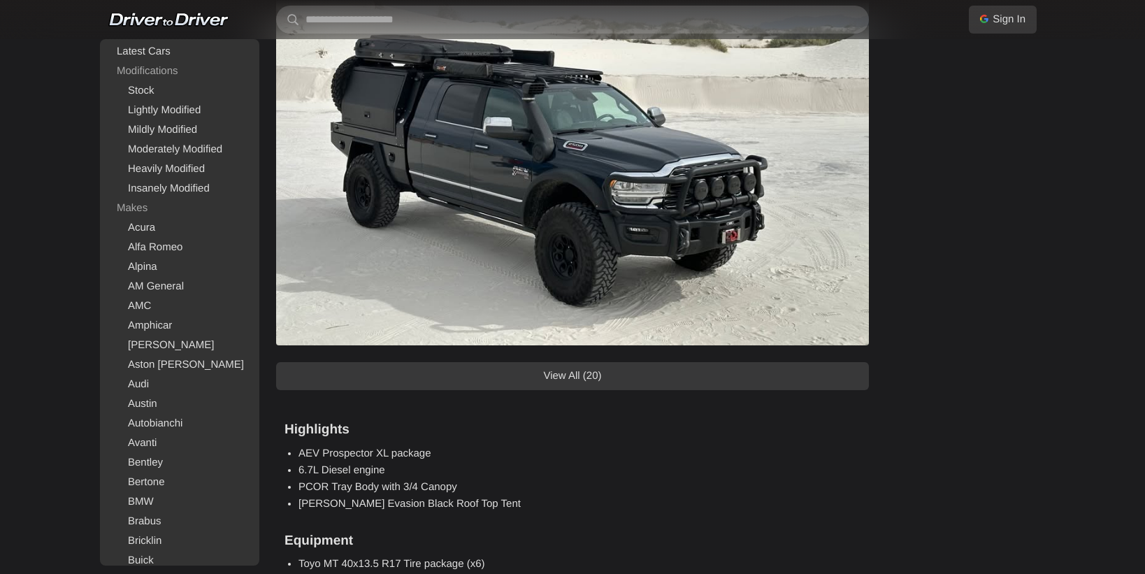
scroll to position [1140, 0]
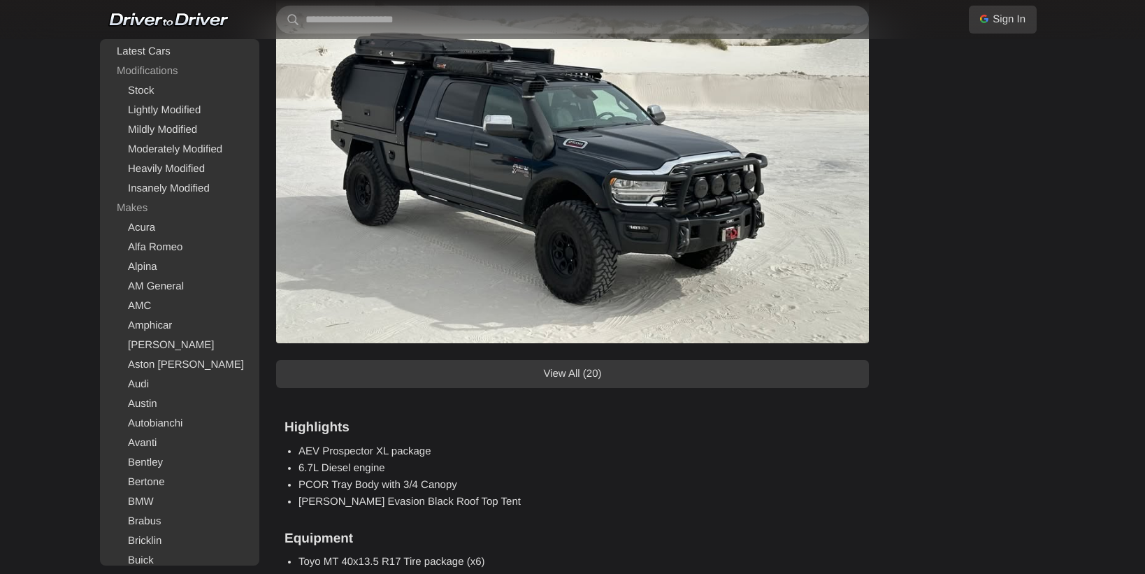
click at [729, 368] on link "View All (20)" at bounding box center [572, 374] width 593 height 28
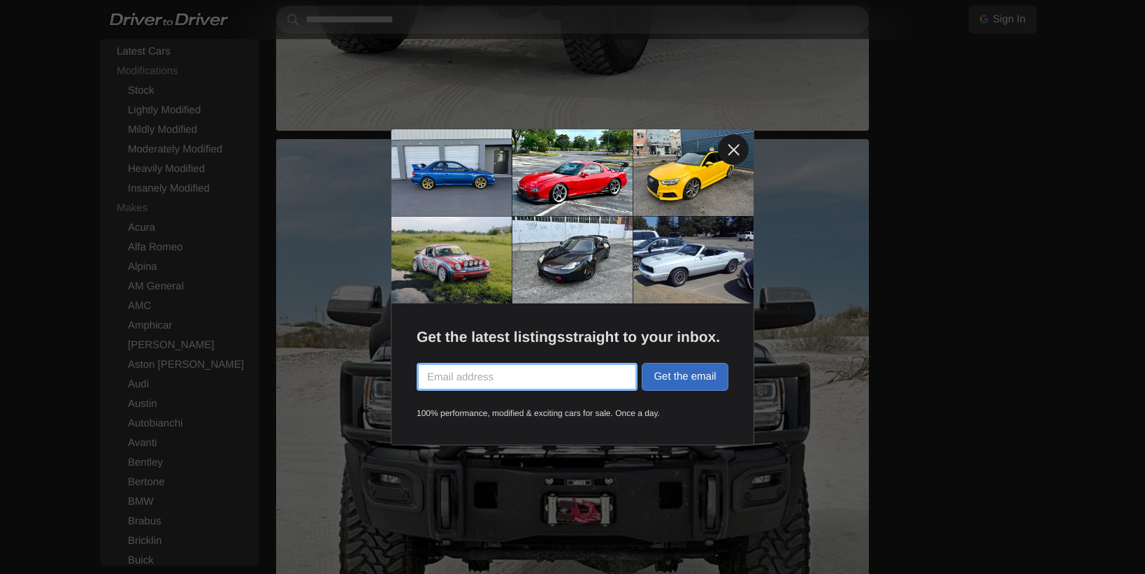
scroll to position [1807, 0]
click at [729, 151] on link at bounding box center [733, 149] width 31 height 31
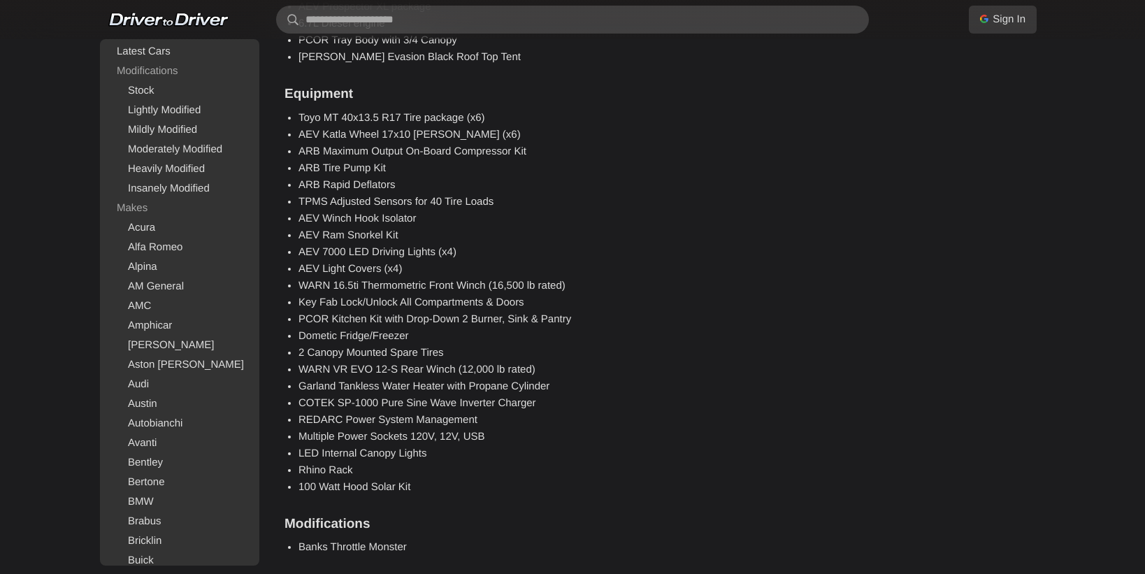
scroll to position [9336, 0]
